Goal: Find specific page/section: Find specific page/section

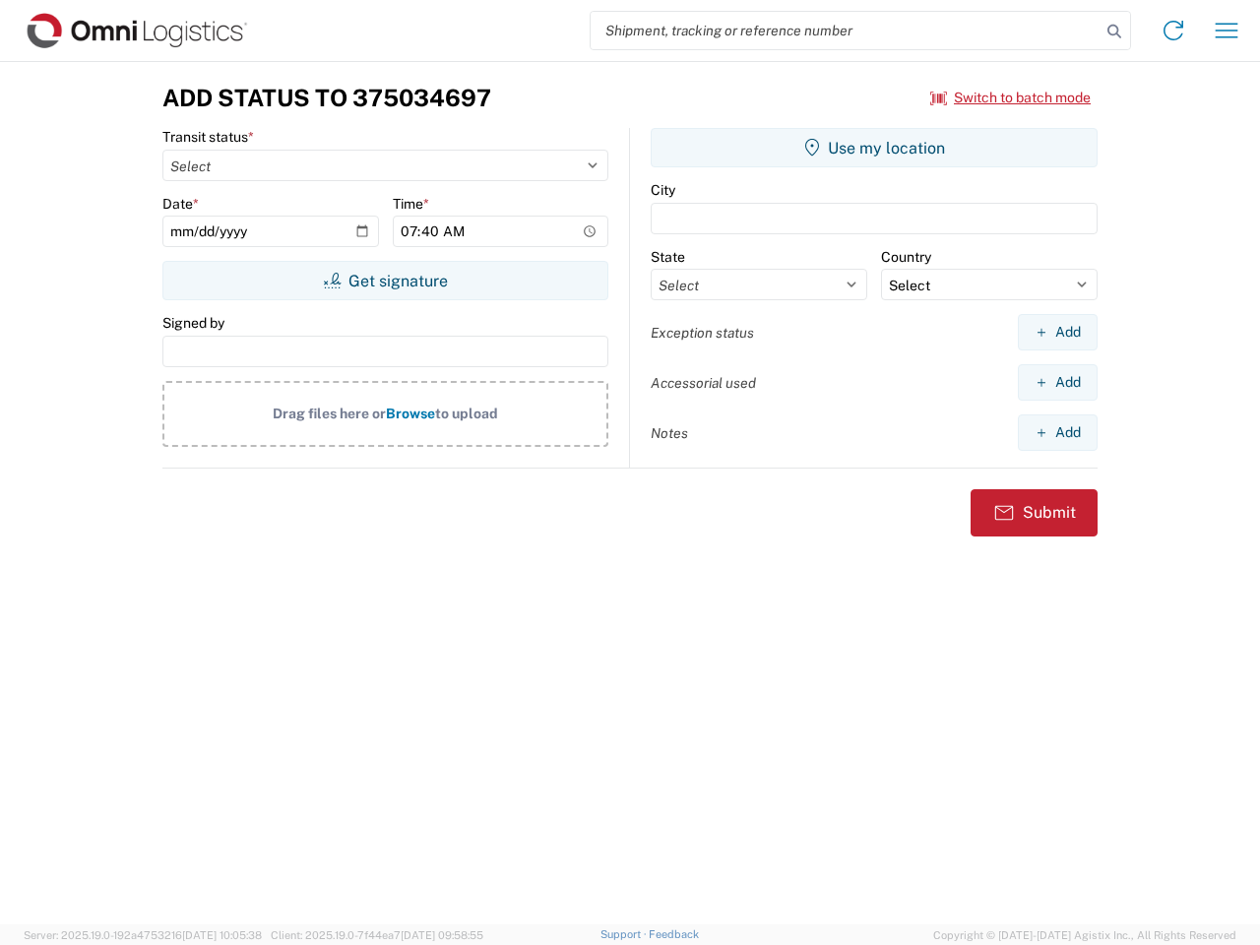
click at [845, 31] on input "search" at bounding box center [846, 30] width 510 height 37
click at [1114, 31] on icon at bounding box center [1114, 32] width 28 height 28
click at [1173, 31] on icon at bounding box center [1172, 30] width 31 height 31
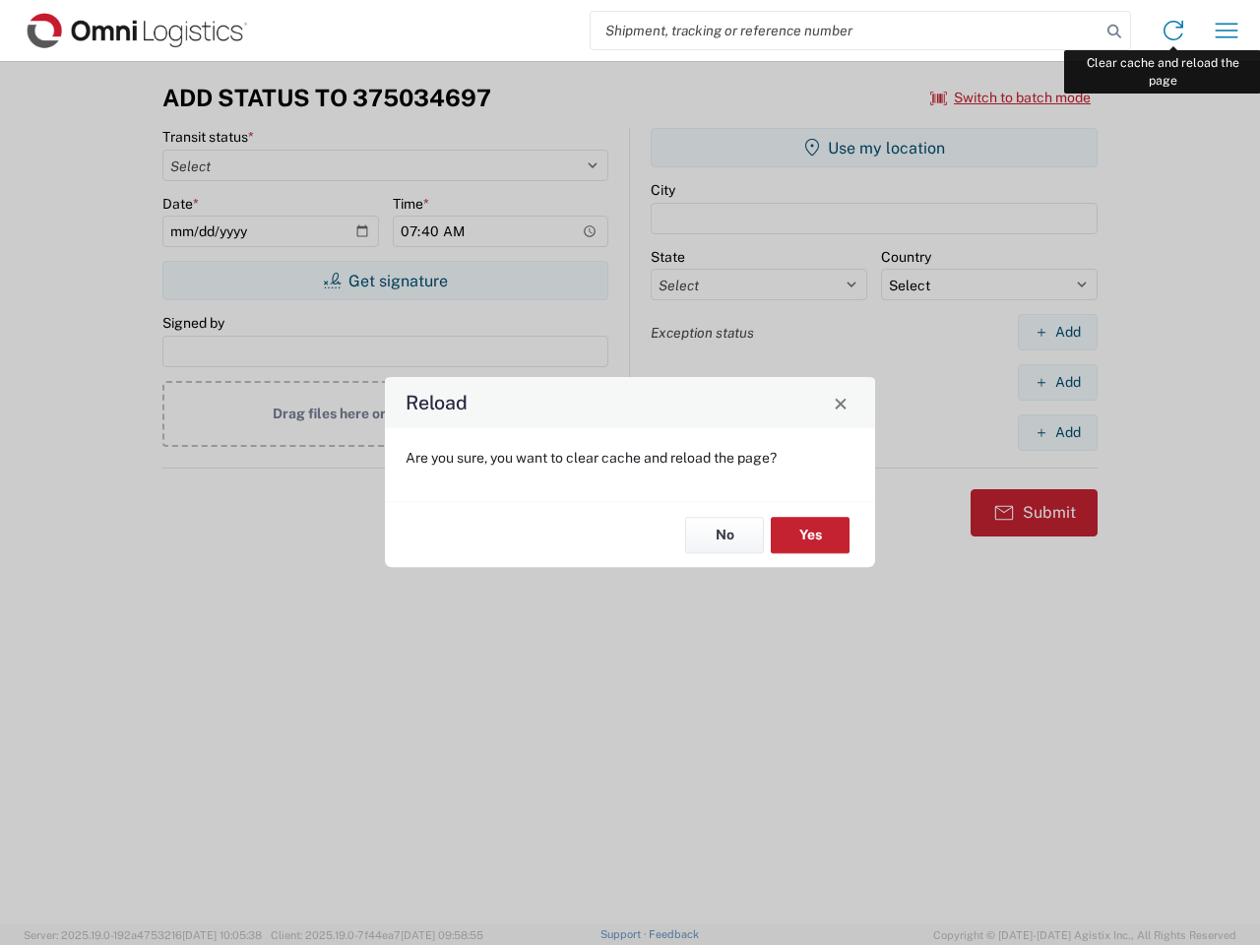
click at [1226, 31] on div "Reload Are you sure, you want to clear cache and reload the page? No Yes" at bounding box center [630, 472] width 1260 height 945
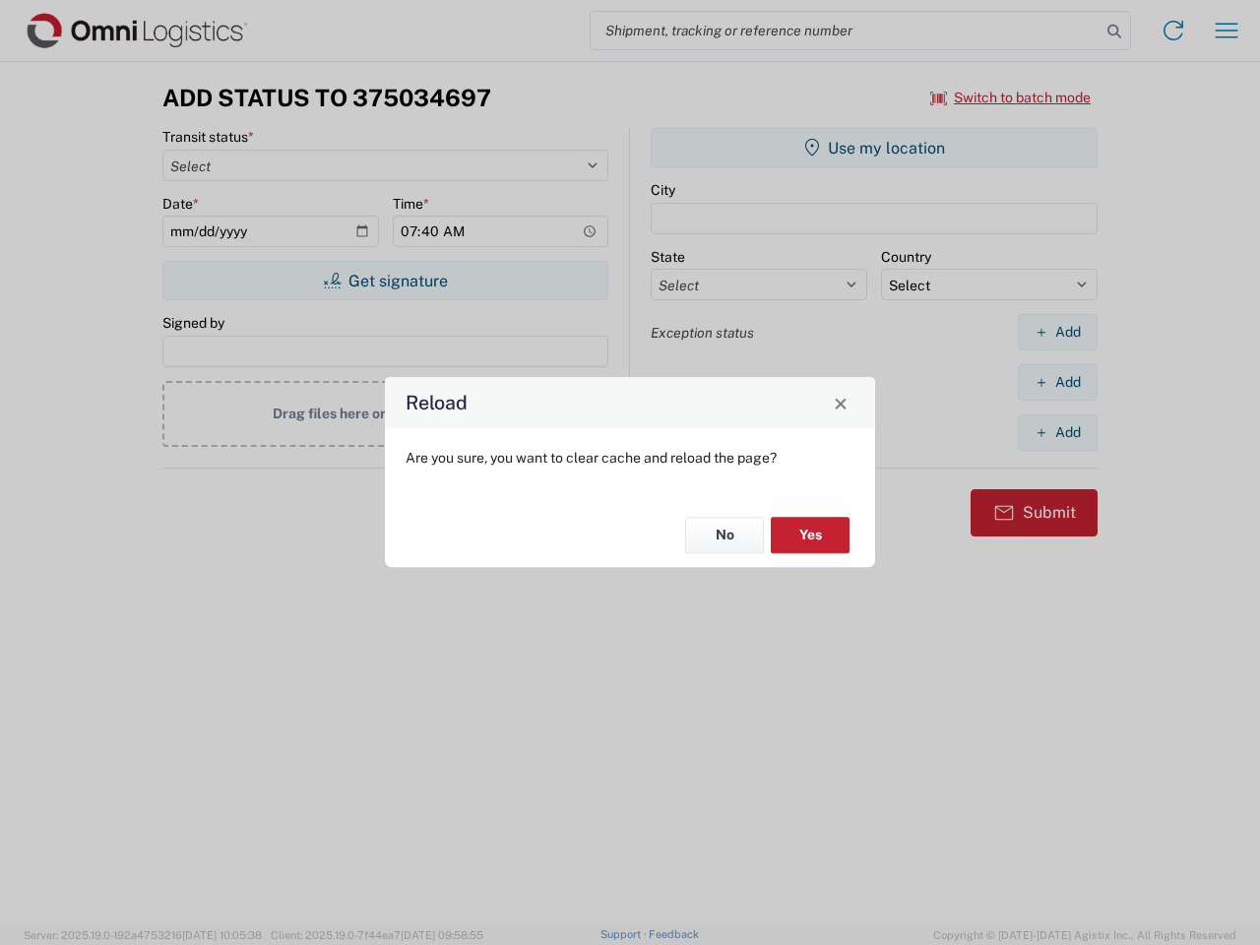
click at [1011, 97] on div "Reload Are you sure, you want to clear cache and reload the page? No Yes" at bounding box center [630, 472] width 1260 height 945
click at [385, 281] on div "Reload Are you sure, you want to clear cache and reload the page? No Yes" at bounding box center [630, 472] width 1260 height 945
click at [874, 148] on div "Reload Are you sure, you want to clear cache and reload the page? No Yes" at bounding box center [630, 472] width 1260 height 945
click at [1057, 332] on div "Reload Are you sure, you want to clear cache and reload the page? No Yes" at bounding box center [630, 472] width 1260 height 945
click at [1057, 382] on div "Reload Are you sure, you want to clear cache and reload the page? No Yes" at bounding box center [630, 472] width 1260 height 945
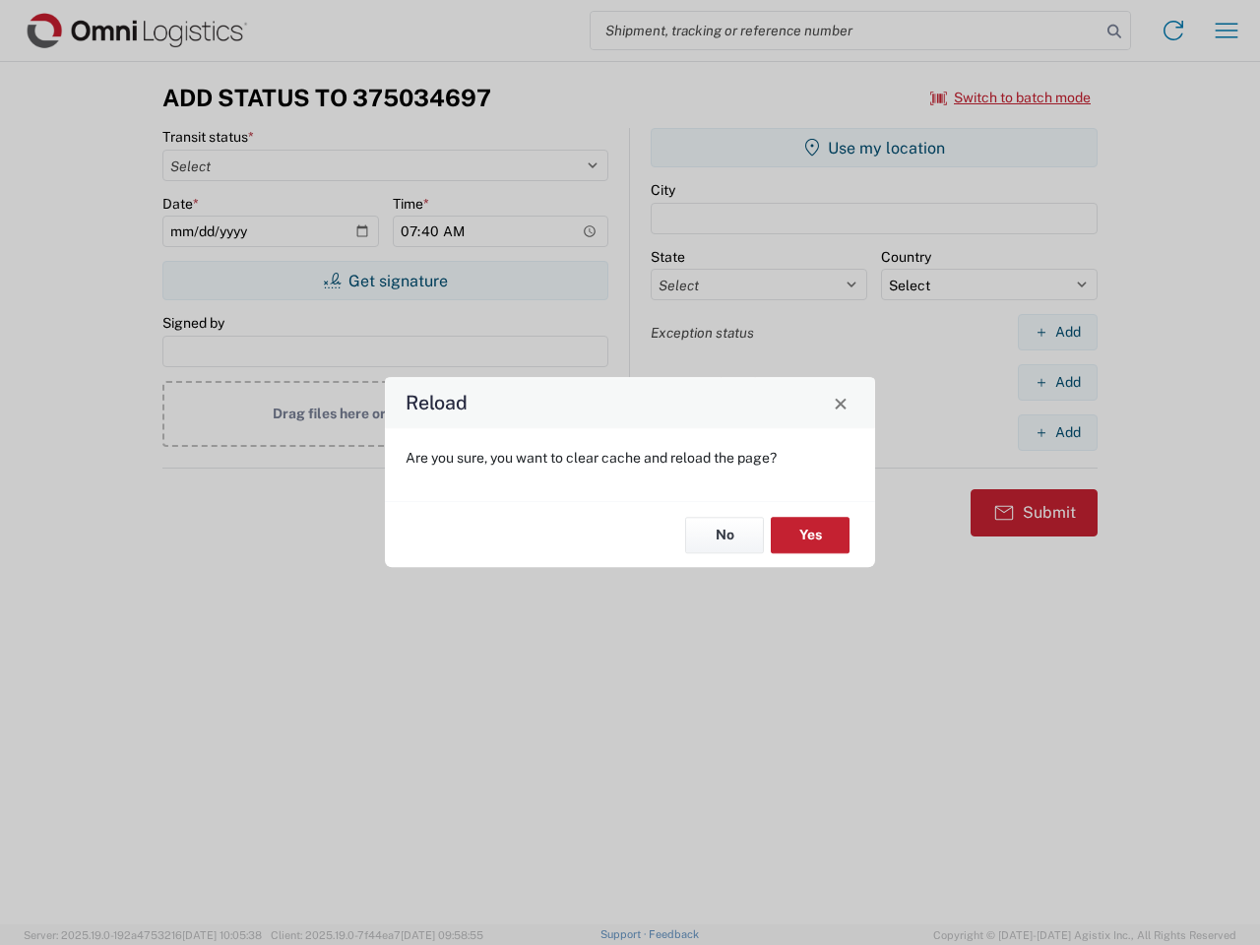
click at [1057, 432] on div "Reload Are you sure, you want to clear cache and reload the page? No Yes" at bounding box center [630, 472] width 1260 height 945
